Goal: Task Accomplishment & Management: Use online tool/utility

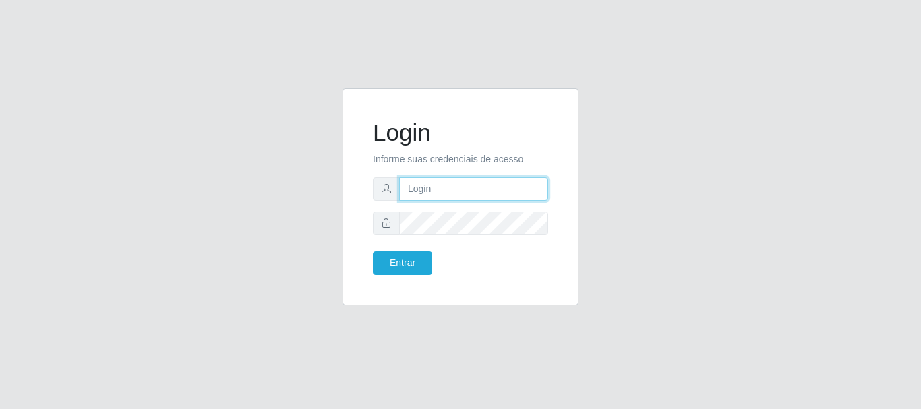
click at [441, 183] on input "text" at bounding box center [473, 189] width 149 height 24
type input "[EMAIL_ADDRESS][DOMAIN_NAME]"
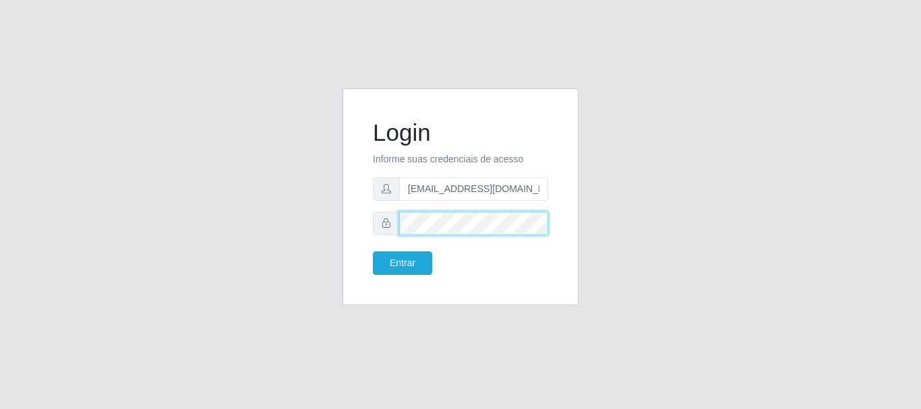
click at [373, 251] on button "Entrar" at bounding box center [402, 263] width 59 height 24
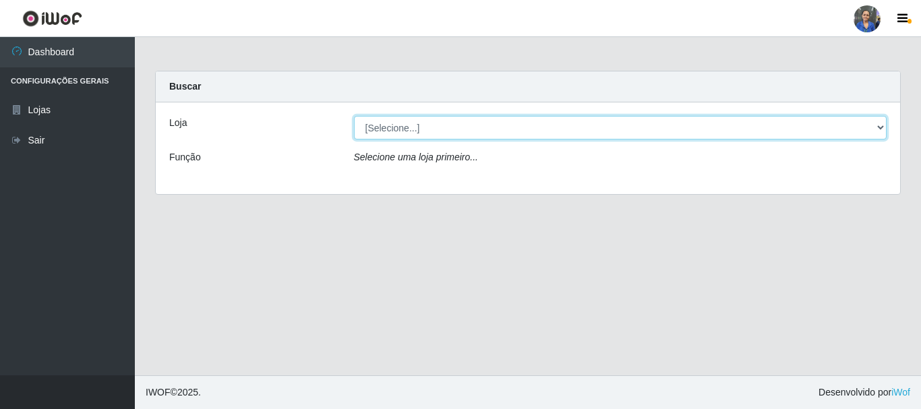
click at [882, 131] on select "[Selecione...] SuperFácil Atacado - Rodoviária" at bounding box center [620, 128] width 533 height 24
select select "400"
click at [354, 116] on select "[Selecione...] SuperFácil Atacado - Rodoviária" at bounding box center [620, 128] width 533 height 24
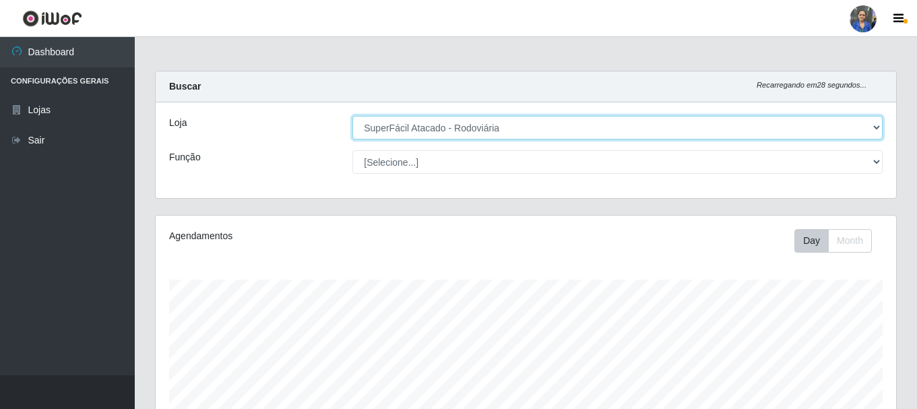
scroll to position [280, 741]
drag, startPoint x: 867, startPoint y: 131, endPoint x: 851, endPoint y: 132, distance: 15.6
click at [867, 131] on select "[Selecione...] SuperFácil Atacado - Rodoviária" at bounding box center [618, 128] width 530 height 24
click at [353, 116] on select "[Selecione...] SuperFácil Atacado - Rodoviária" at bounding box center [618, 128] width 530 height 24
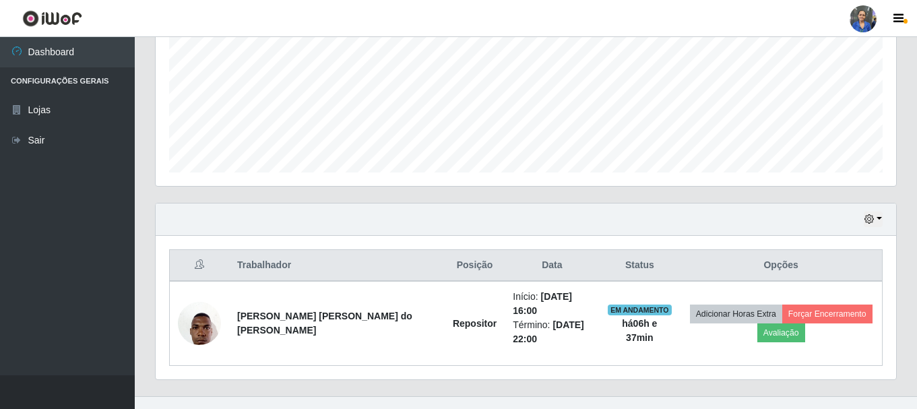
scroll to position [330, 0]
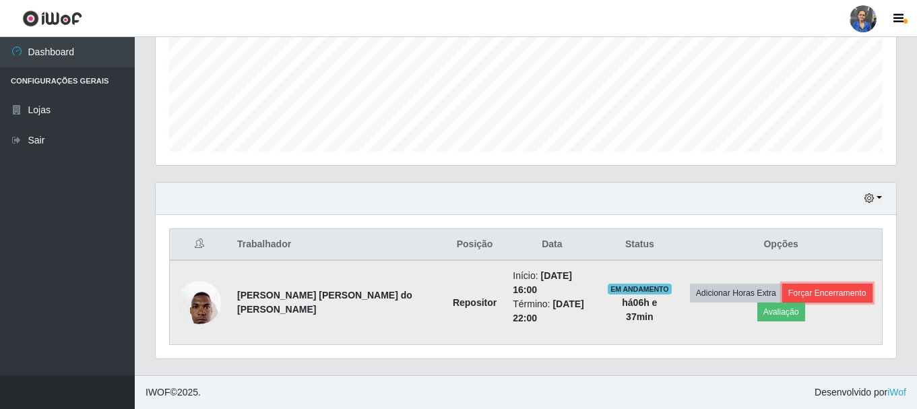
click at [792, 291] on button "Forçar Encerramento" at bounding box center [828, 293] width 90 height 19
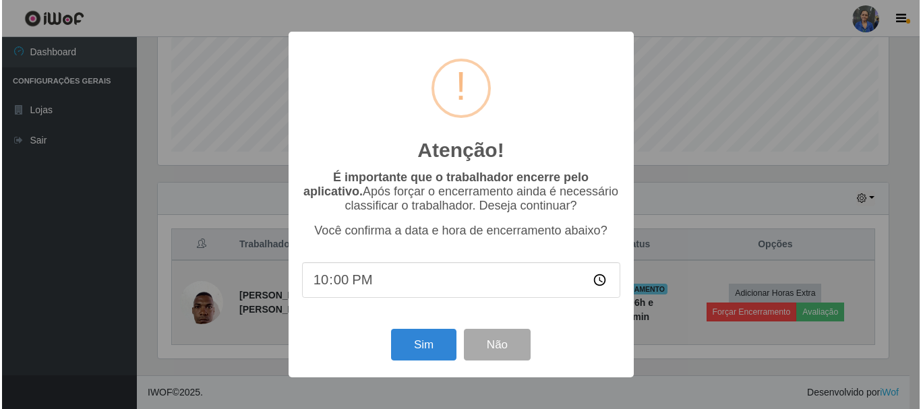
scroll to position [280, 734]
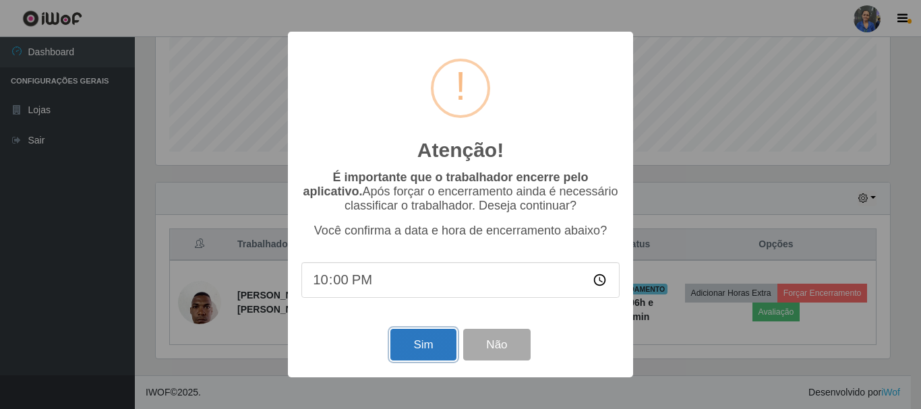
click at [438, 344] on button "Sim" at bounding box center [422, 345] width 65 height 32
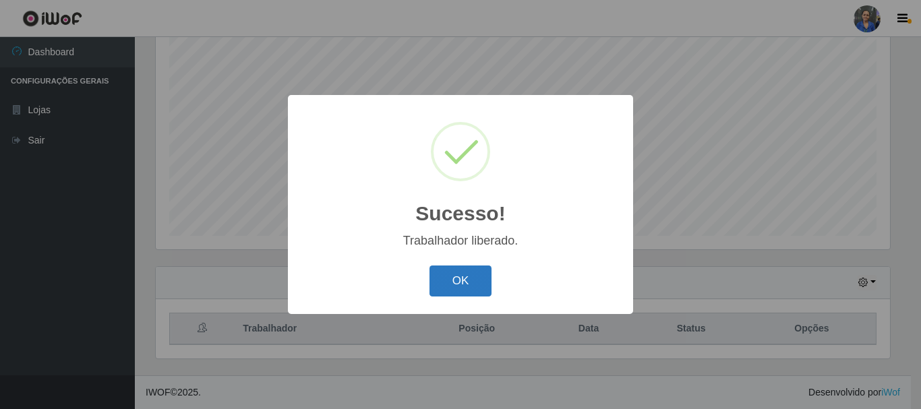
click at [450, 280] on button "OK" at bounding box center [460, 282] width 63 height 32
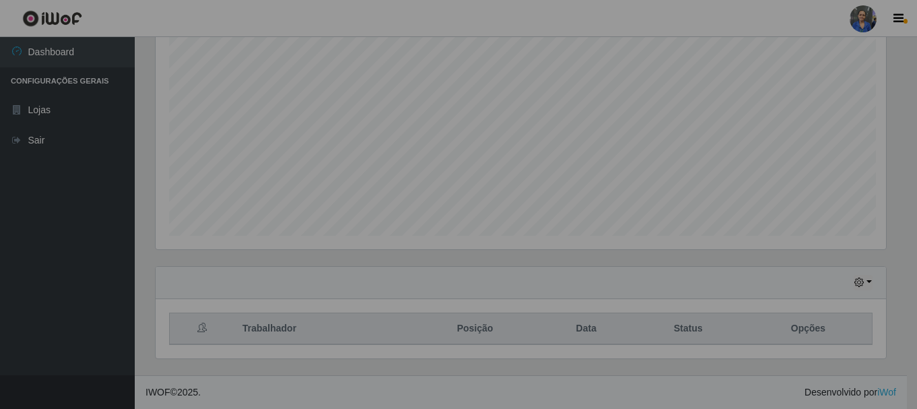
scroll to position [280, 741]
